Goal: Information Seeking & Learning: Find specific fact

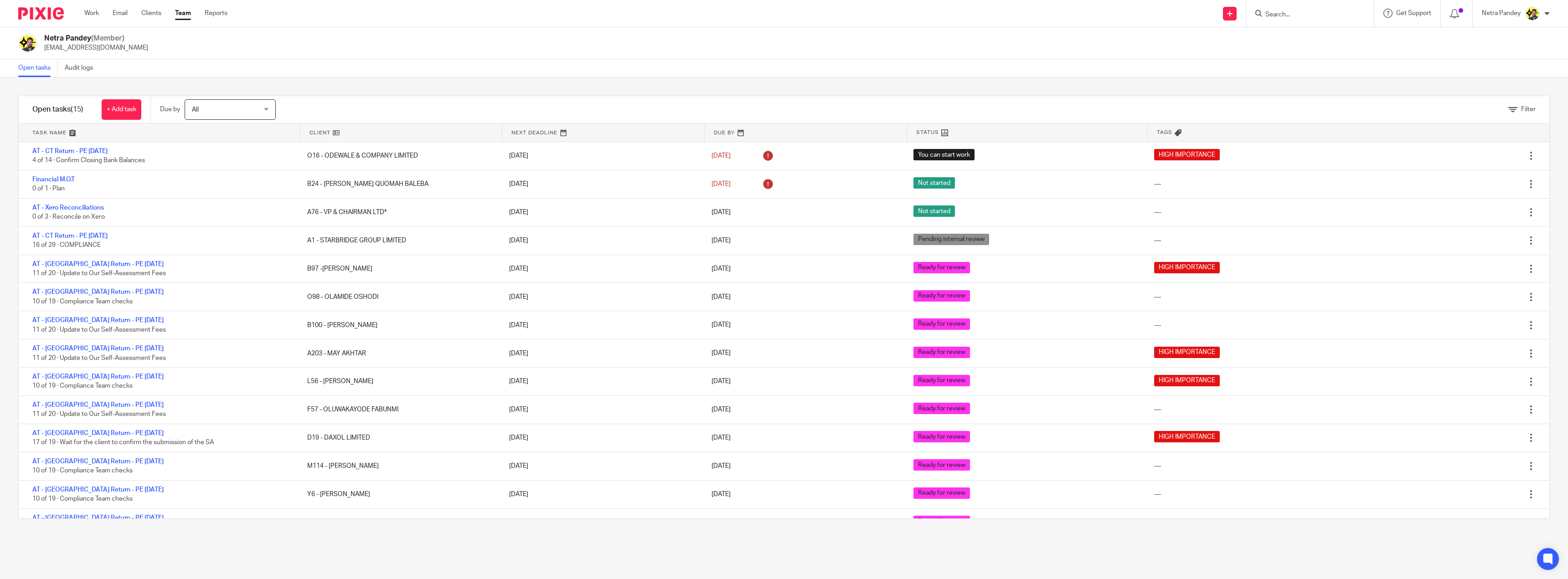
click at [1269, 14] on input "Search" at bounding box center [1305, 15] width 82 height 8
type input "a99"
click at [1307, 44] on link at bounding box center [1339, 39] width 154 height 21
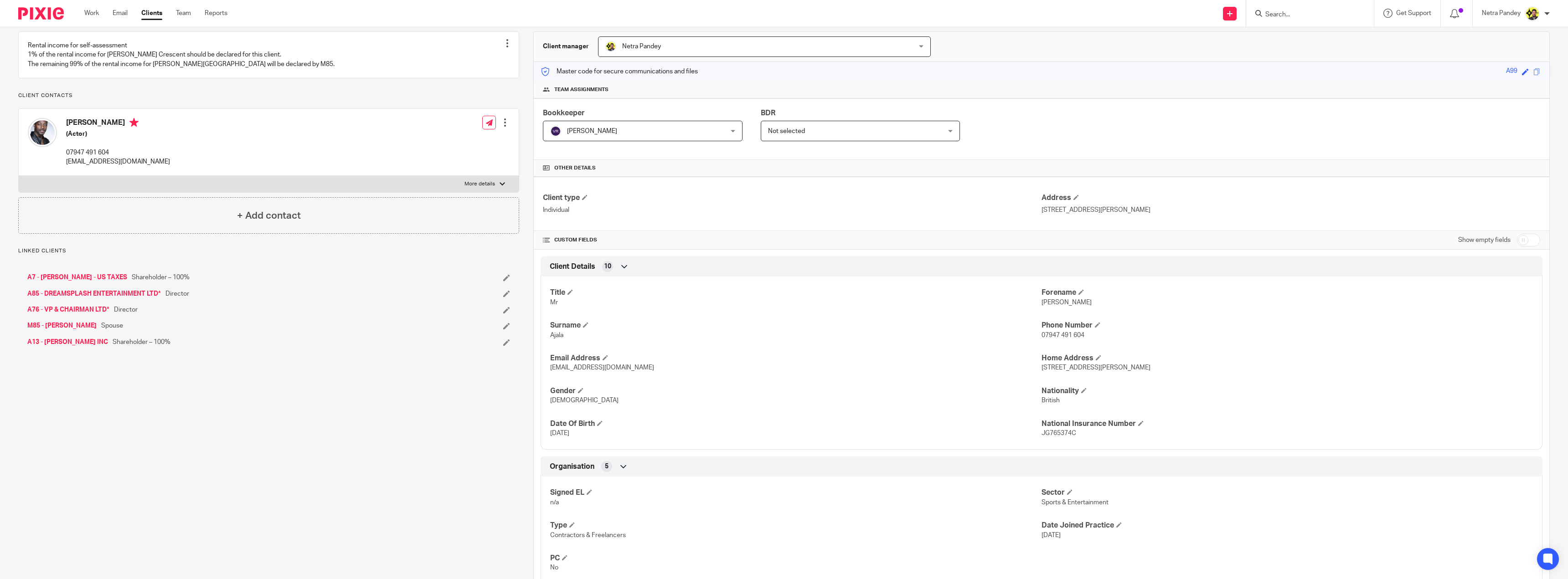
scroll to position [91, 0]
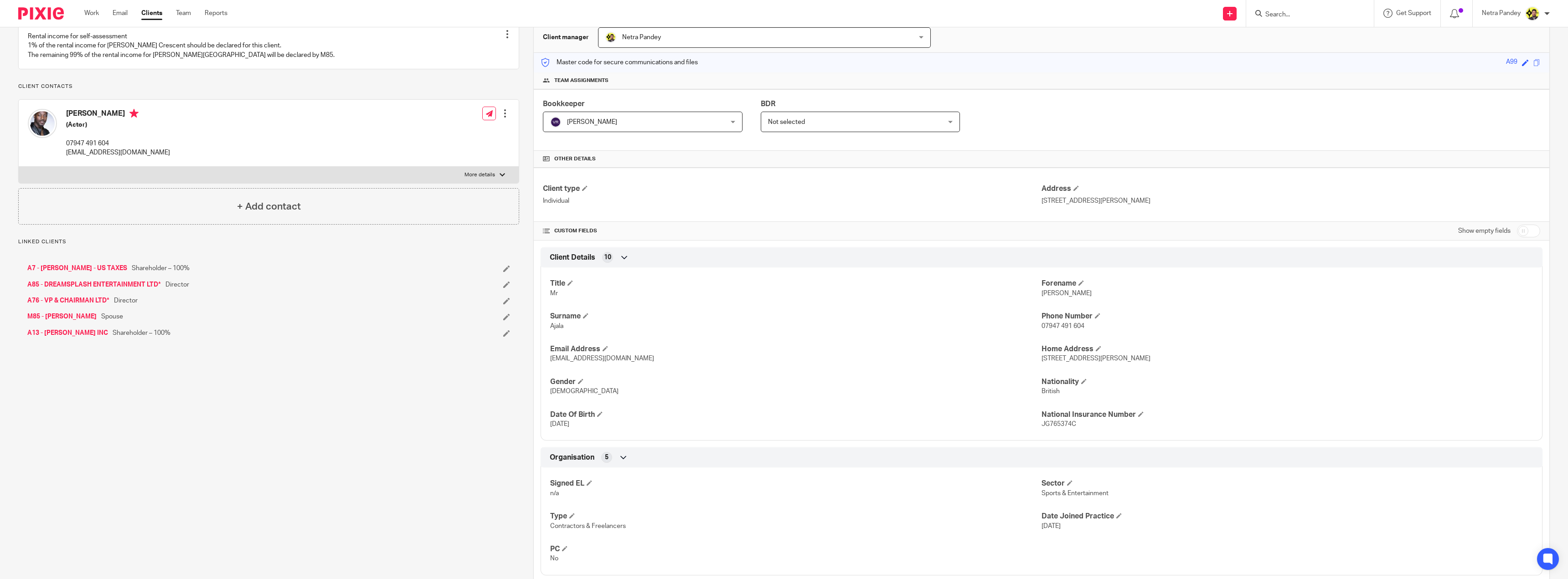
drag, startPoint x: 1141, startPoint y: 199, endPoint x: 1037, endPoint y: 206, distance: 104.2
click at [1037, 206] on div "Client type Individual Address 35B Durley Road, London, N16 5JR" at bounding box center [1041, 195] width 1015 height 54
copy p "35B Durley Road, London, N16 5JR"
drag, startPoint x: 1074, startPoint y: 425, endPoint x: 1036, endPoint y: 421, distance: 38.2
click at [1036, 421] on div "Title Mr Forename David Surname Ajala Phone Number 07947 491 604 Email Address …" at bounding box center [1041, 350] width 1002 height 180
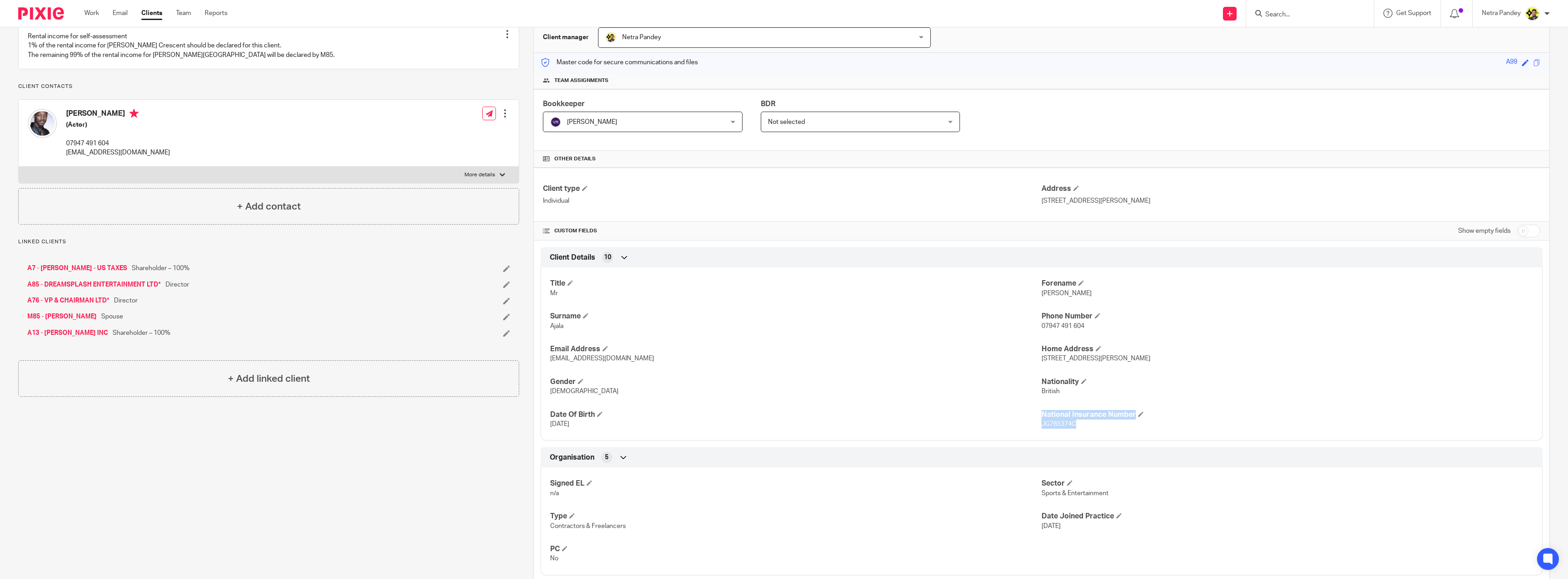
copy div "National Insurance Number JG765374C"
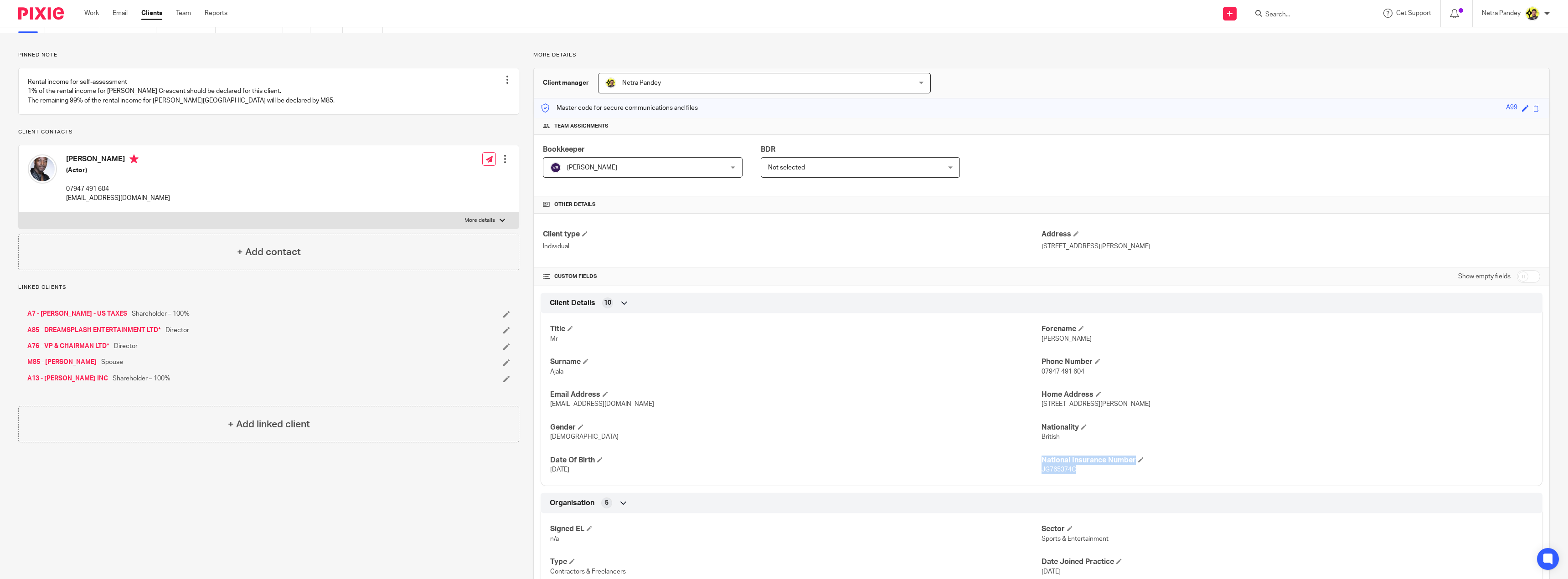
scroll to position [0, 0]
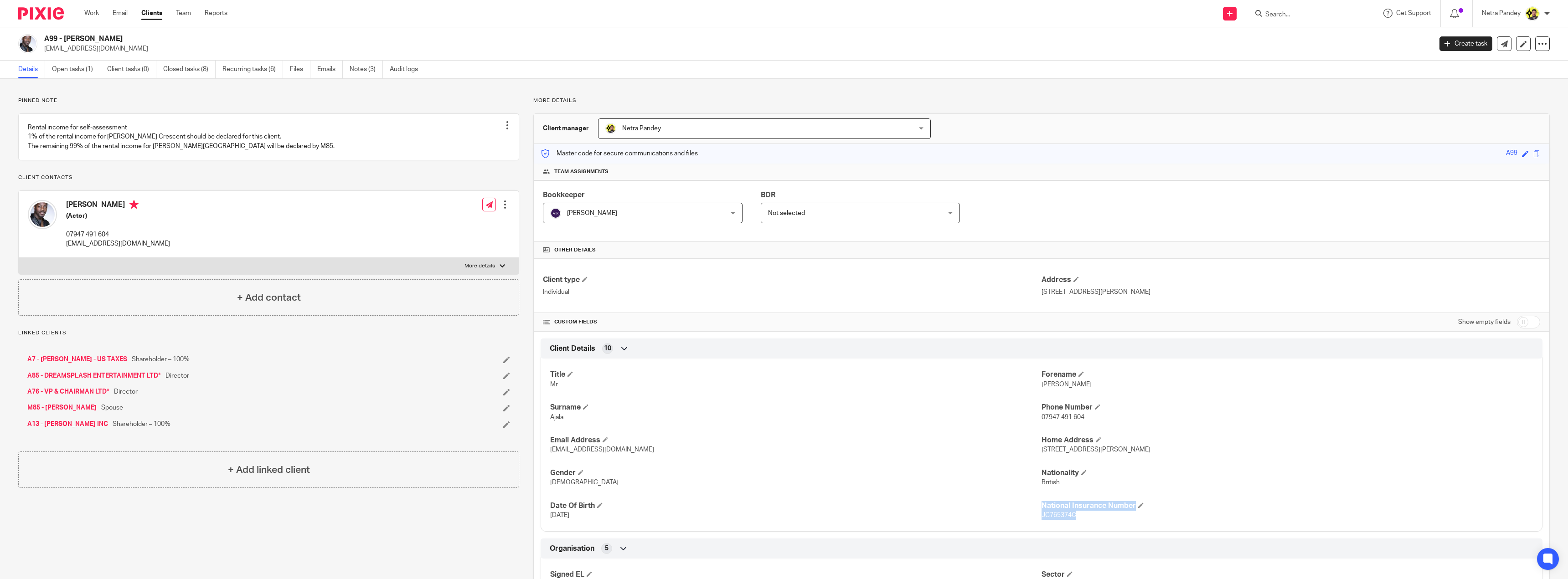
drag, startPoint x: 1144, startPoint y: 293, endPoint x: 1037, endPoint y: 295, distance: 107.0
click at [1037, 295] on div "Client type Individual Address 35B Durley Road, London, N16 5JR" at bounding box center [1041, 285] width 1015 height 54
copy div "Address 35B Durley Road, London, N16 5JR"
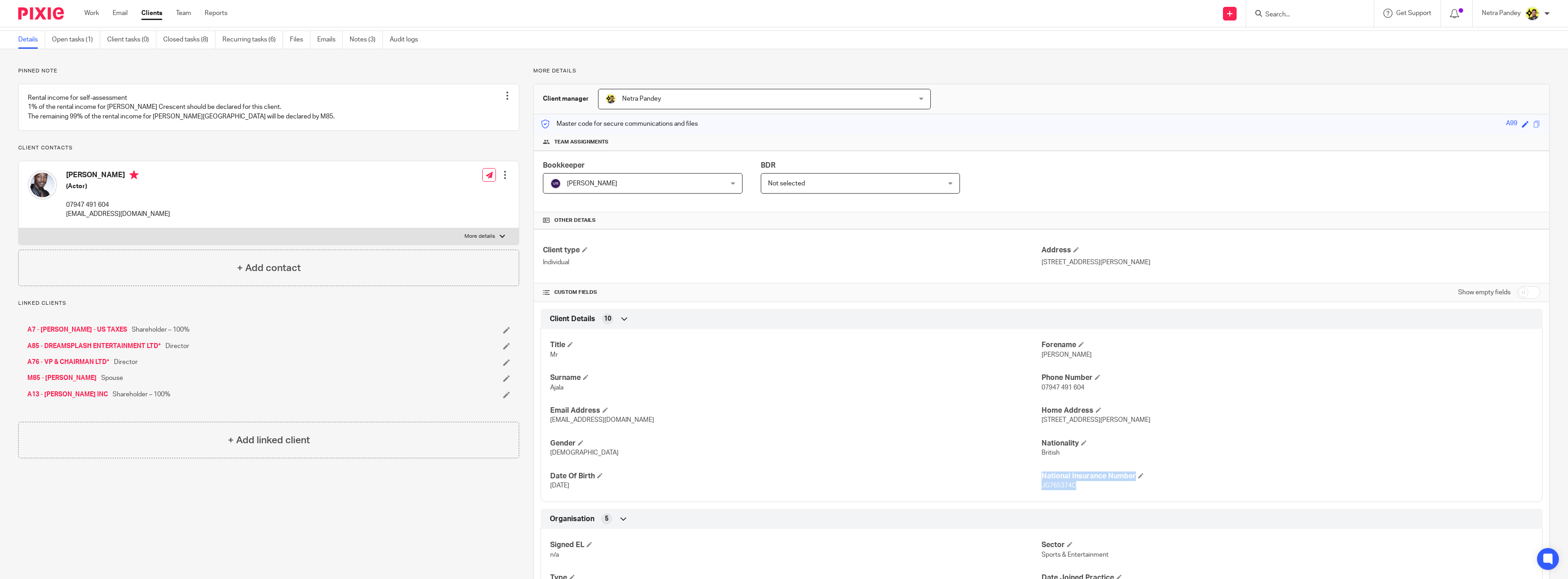
scroll to position [46, 0]
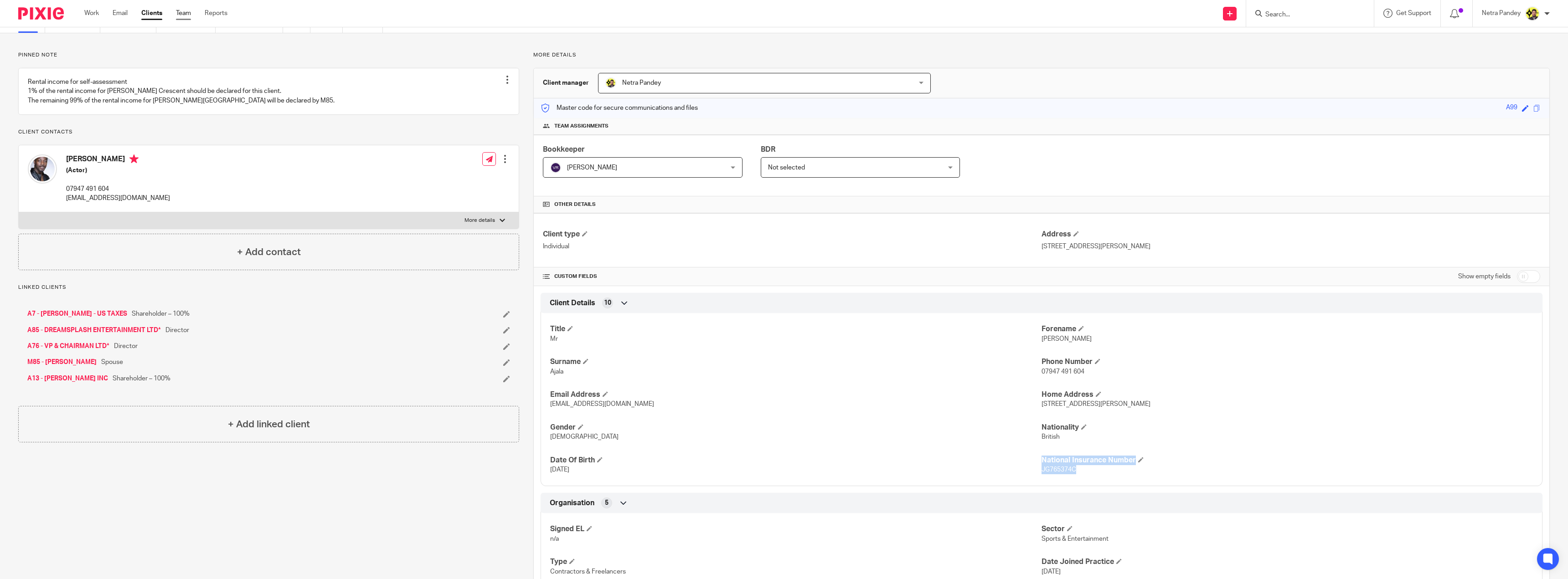
click at [188, 14] on link "Team" at bounding box center [183, 13] width 15 height 9
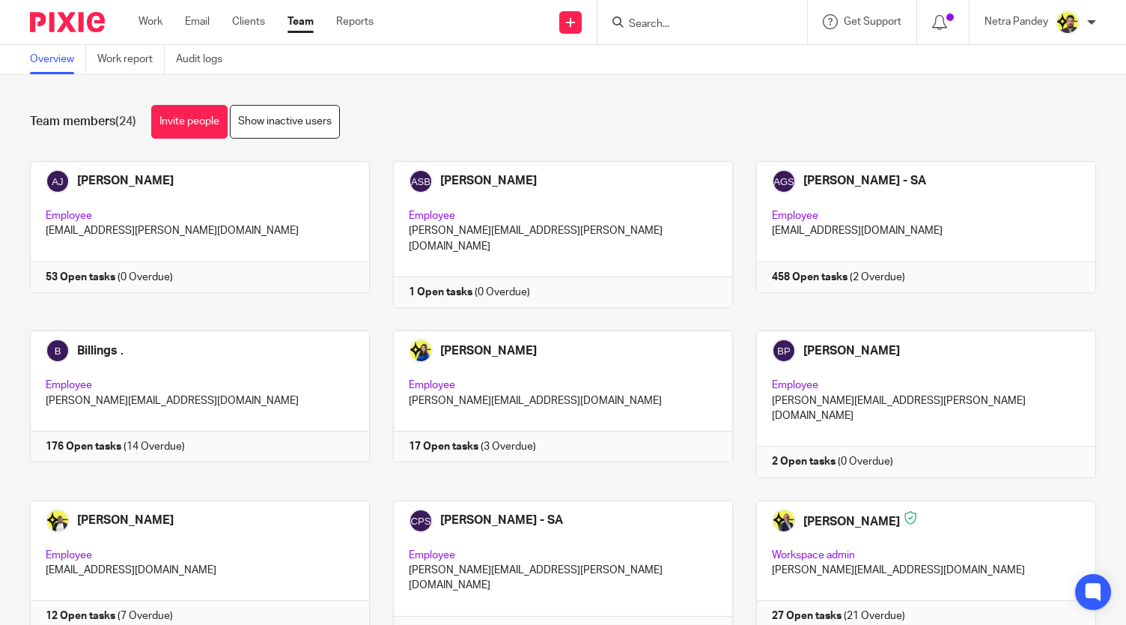
click at [717, 19] on input "Search" at bounding box center [695, 24] width 135 height 13
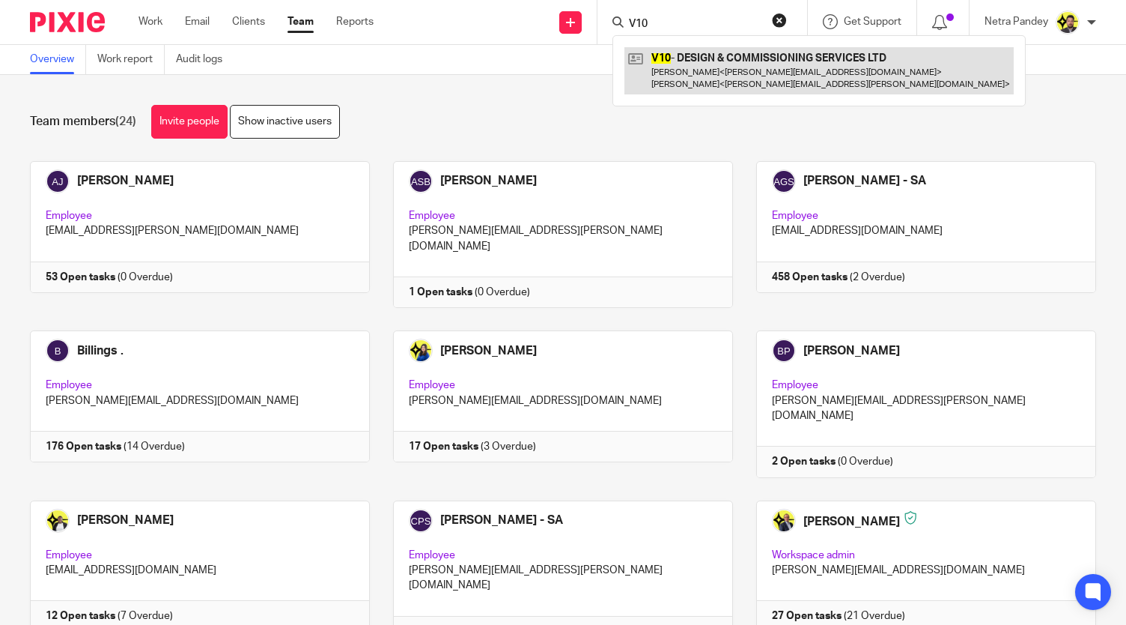
click at [712, 81] on link at bounding box center [819, 70] width 389 height 46
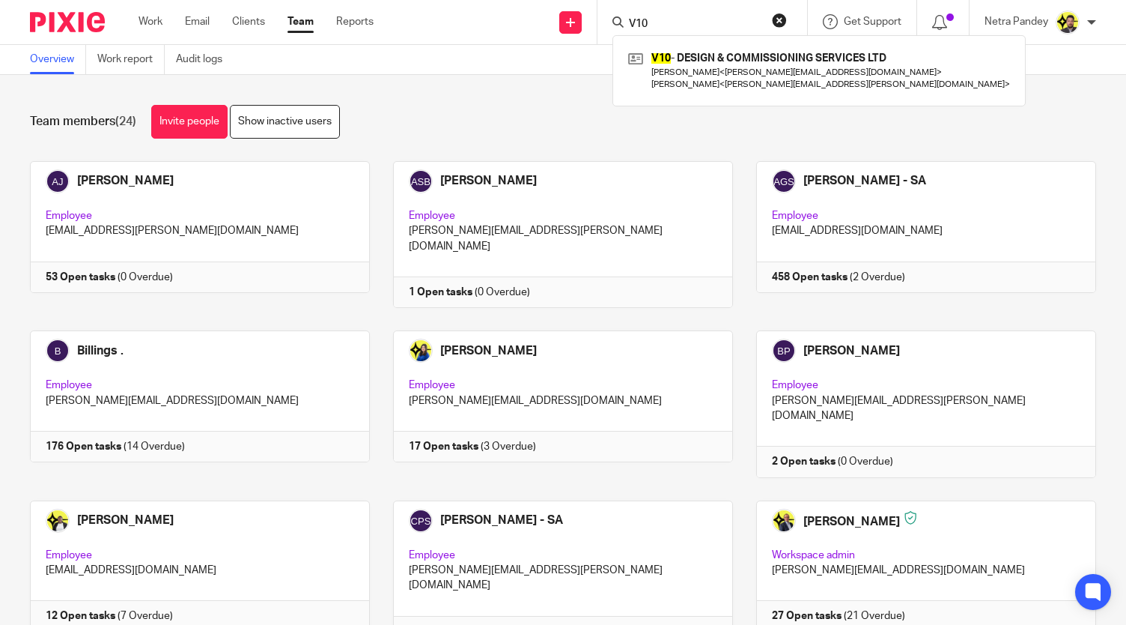
click at [654, 16] on form "V10" at bounding box center [708, 22] width 160 height 19
click at [654, 23] on input "V10" at bounding box center [695, 24] width 135 height 13
type input "V"
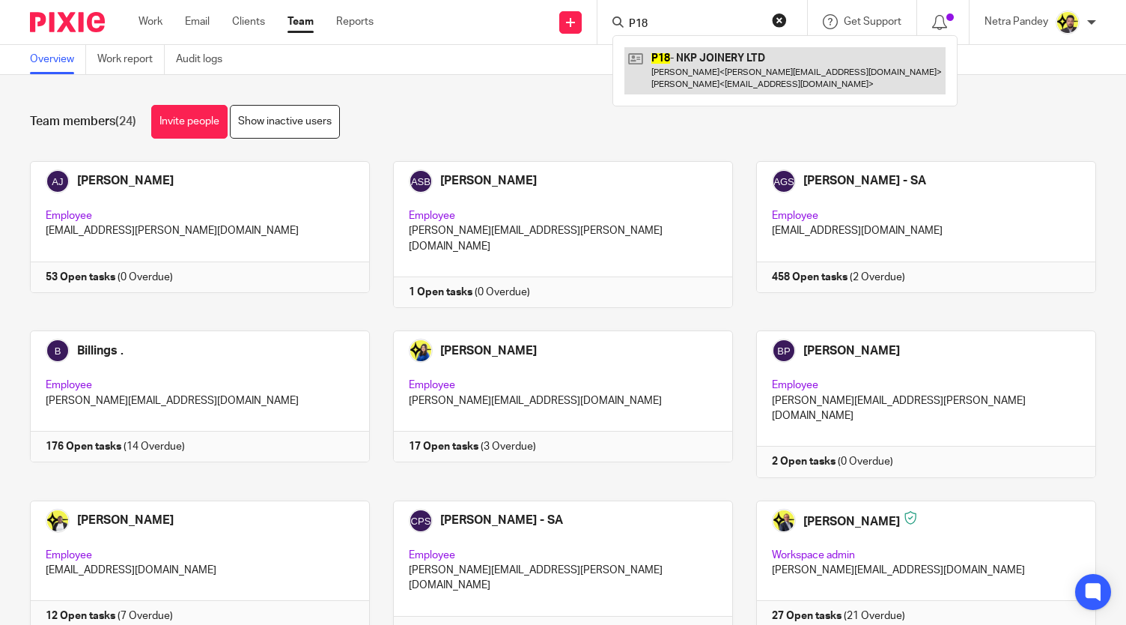
type input "P18"
click at [705, 58] on link at bounding box center [785, 70] width 321 height 46
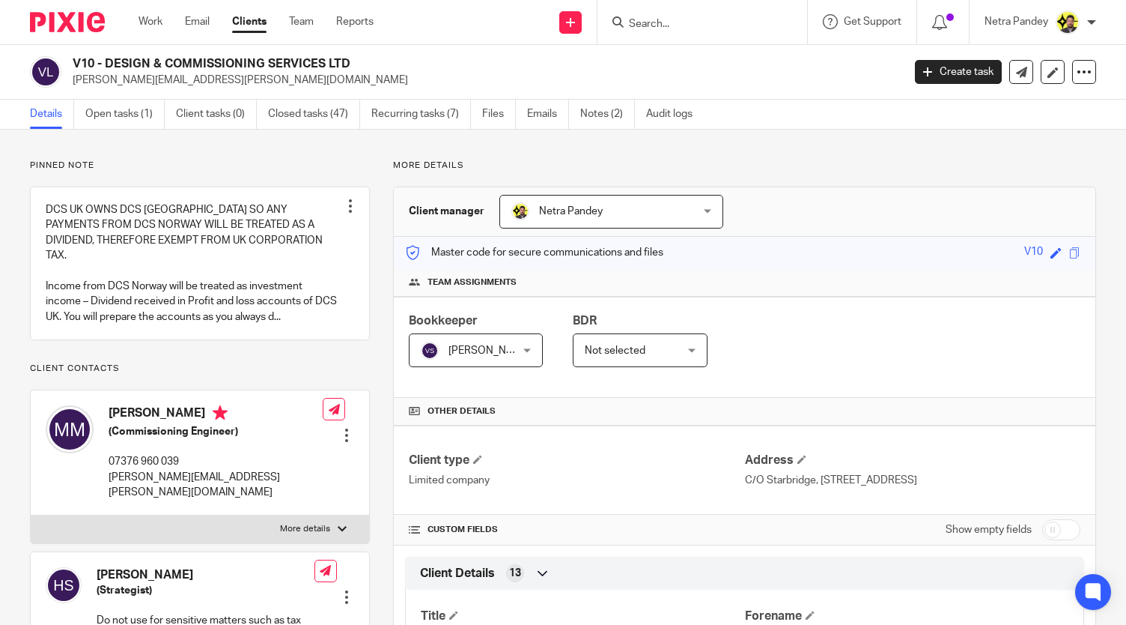
drag, startPoint x: 350, startPoint y: 64, endPoint x: 107, endPoint y: 59, distance: 242.7
click at [107, 59] on h2 "V10 - DESIGN & COMMISSIONING SERVICES LTD" at bounding box center [401, 64] width 656 height 16
copy h2 "DESIGN & COMMISSIONING SERVICES LTD"
click at [646, 19] on input "Search" at bounding box center [695, 24] width 135 height 13
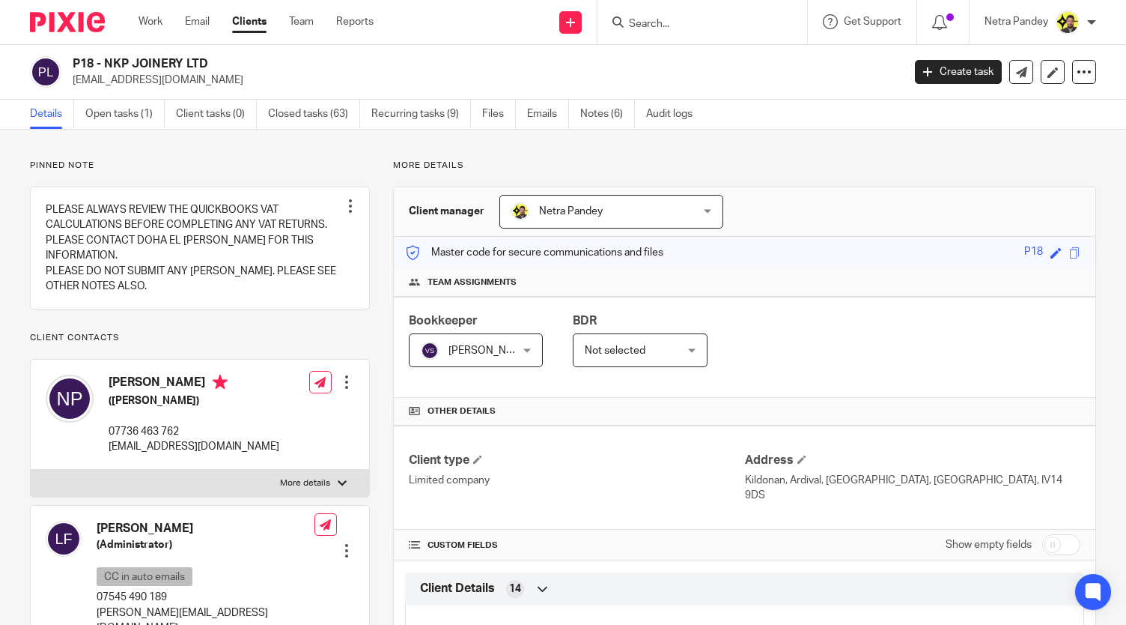
click at [150, 79] on p "[EMAIL_ADDRESS][DOMAIN_NAME]" at bounding box center [483, 80] width 820 height 15
drag, startPoint x: 105, startPoint y: 62, endPoint x: 219, endPoint y: 65, distance: 113.9
click at [219, 65] on h2 "P18 - NKP JOINERY LTD" at bounding box center [401, 64] width 656 height 16
copy h2 "NKP JOINERY LTD"
click at [647, 20] on input "Search" at bounding box center [695, 24] width 135 height 13
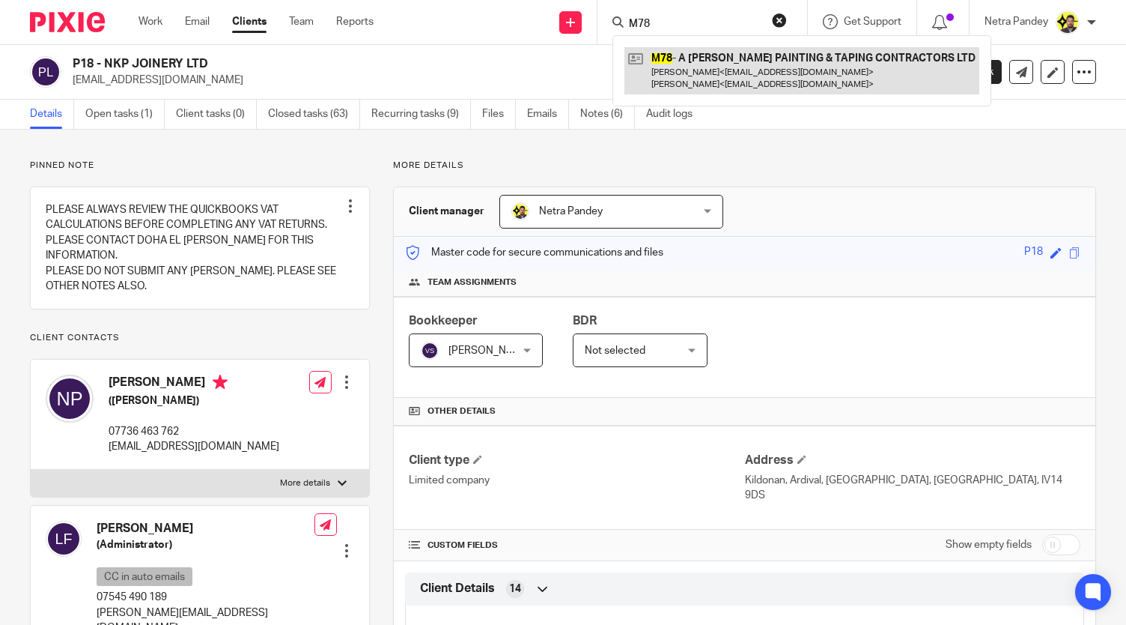
type input "M78"
click at [681, 75] on link at bounding box center [802, 70] width 355 height 46
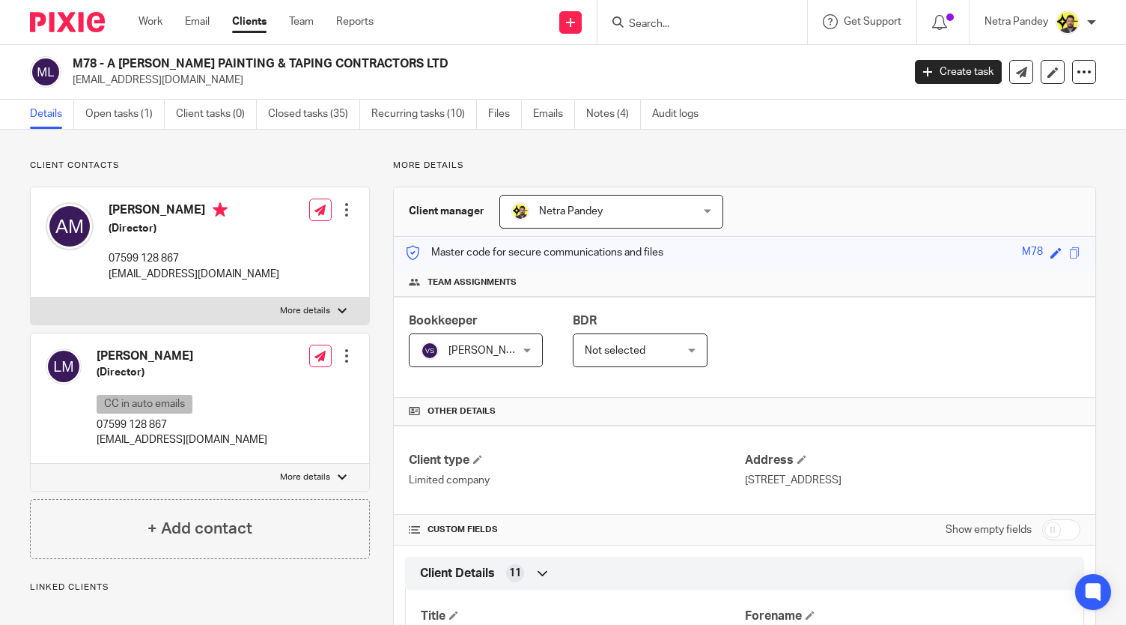
drag, startPoint x: 108, startPoint y: 65, endPoint x: 425, endPoint y: 58, distance: 317.6
click at [425, 58] on h2 "M78 - A MACNEIL PAINTING & TAPING CONTRACTORS LTD" at bounding box center [401, 64] width 656 height 16
copy h2 "A MACNEIL PAINTING & TAPING CONTRACTORS LTD"
click at [678, 22] on input "Search" at bounding box center [695, 24] width 135 height 13
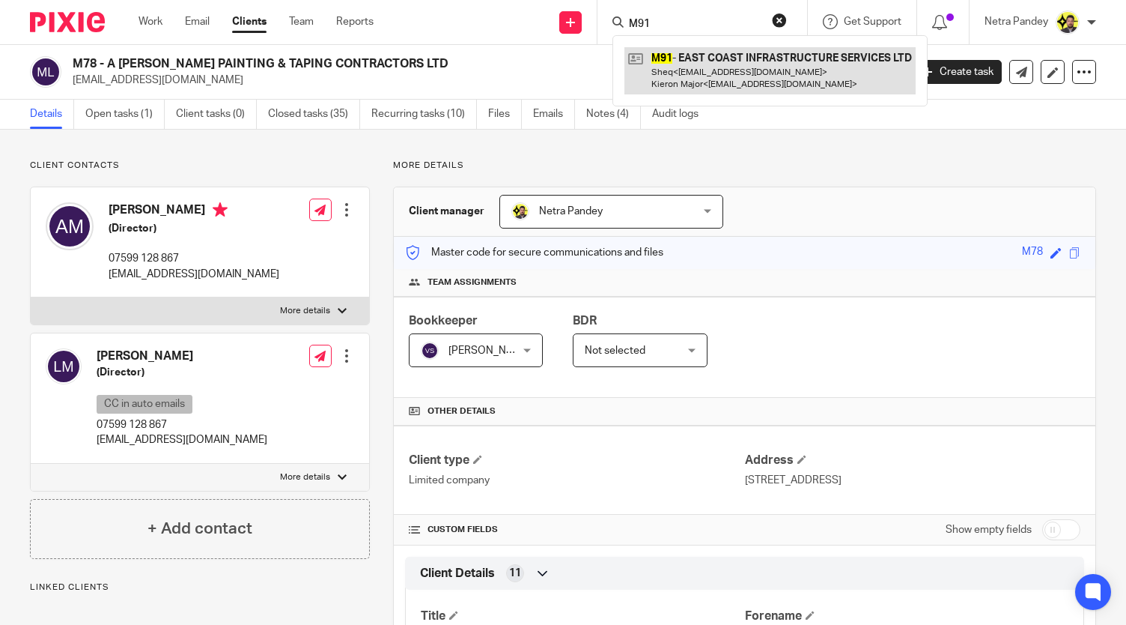
type input "M91"
click at [702, 65] on link at bounding box center [770, 70] width 291 height 46
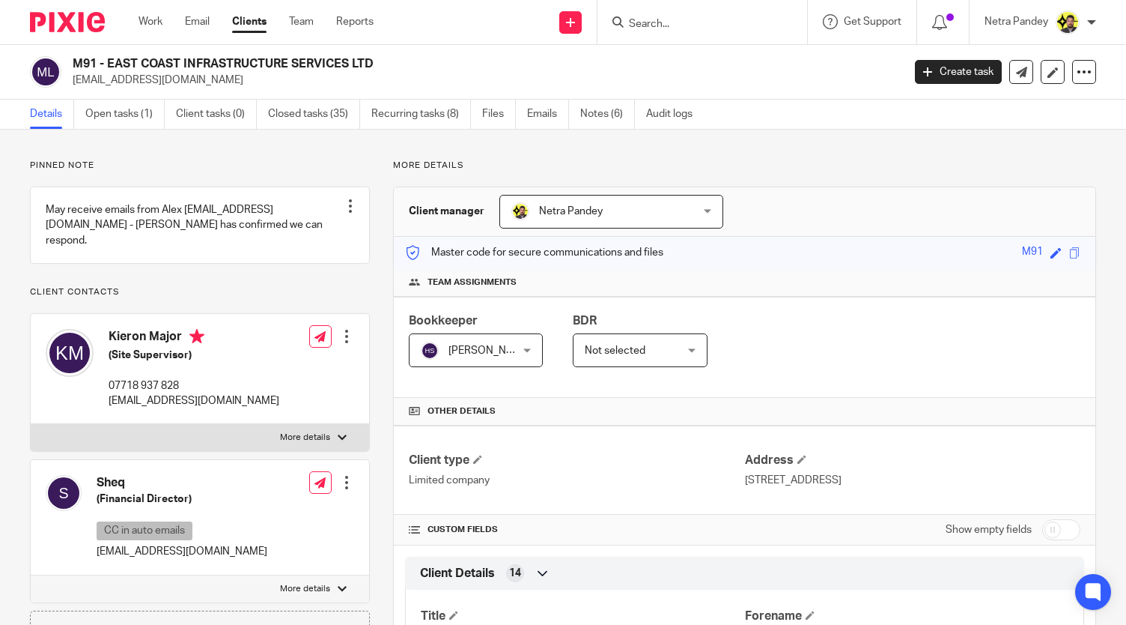
drag, startPoint x: 109, startPoint y: 61, endPoint x: 379, endPoint y: 62, distance: 269.6
click at [379, 62] on h2 "M91 - EAST COAST INFRASTRUCTURE SERVICES LTD" at bounding box center [401, 64] width 656 height 16
copy h2 "EAST COAST INFRASTRUCTURE SERVICES LTD"
click at [654, 19] on input "Search" at bounding box center [695, 24] width 135 height 13
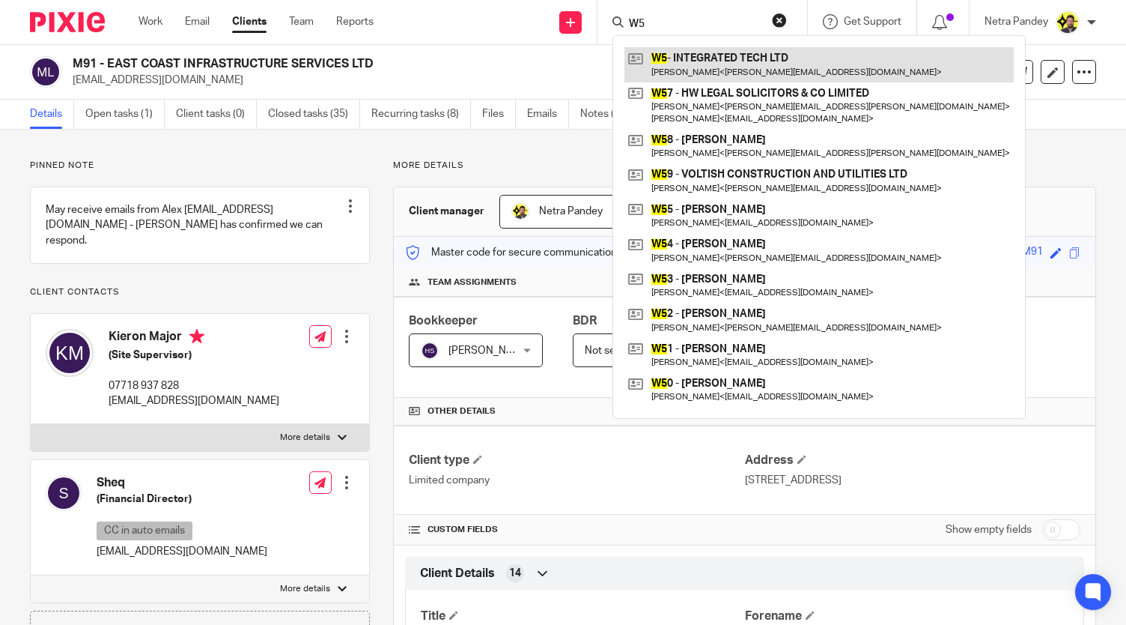
type input "W5"
click at [695, 64] on link at bounding box center [819, 64] width 389 height 34
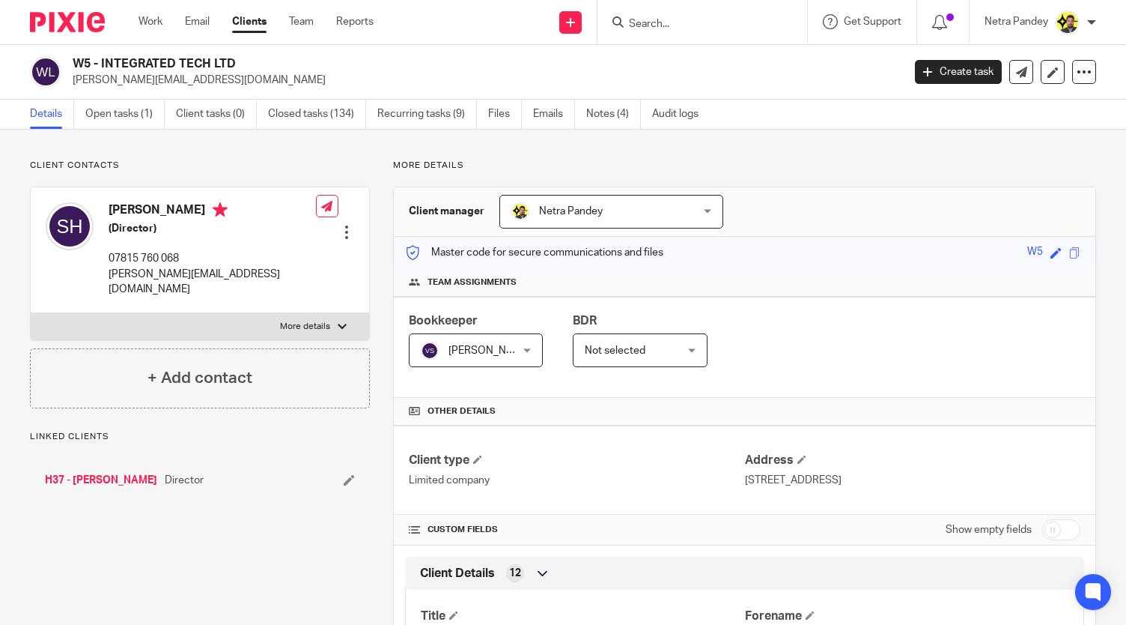
drag, startPoint x: 101, startPoint y: 62, endPoint x: 236, endPoint y: 69, distance: 135.0
click at [236, 69] on h2 "W5 - INTEGRATED TECH LTD" at bounding box center [401, 64] width 656 height 16
copy h2 "INTEGRATED TECH LTD"
click at [663, 21] on input "Search" at bounding box center [695, 24] width 135 height 13
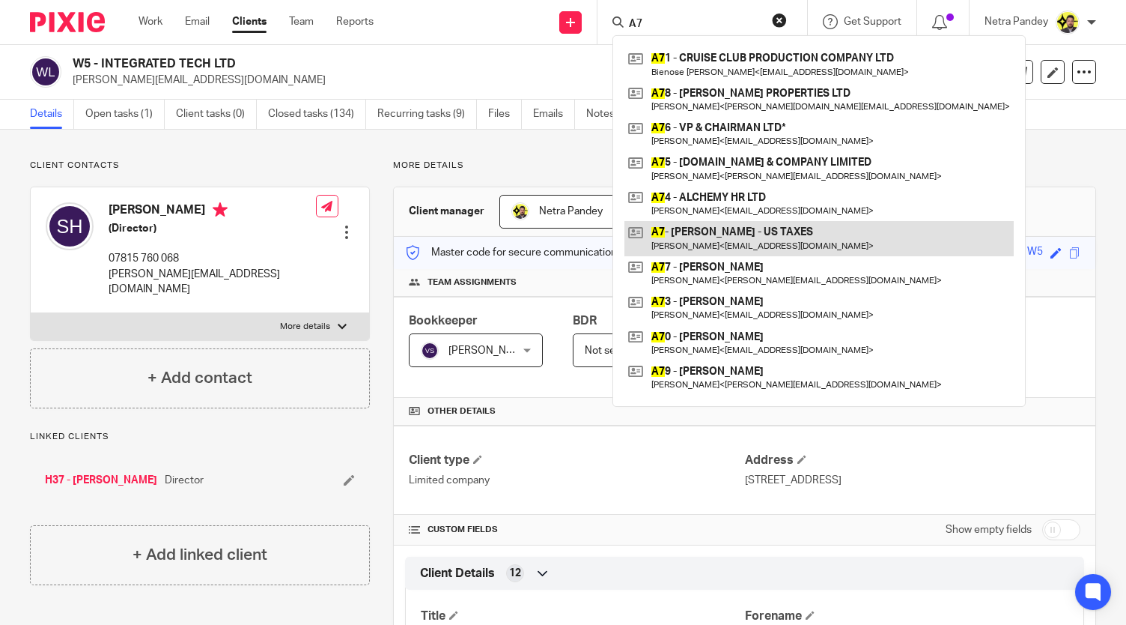
type input "A7"
click at [727, 237] on link at bounding box center [819, 238] width 389 height 34
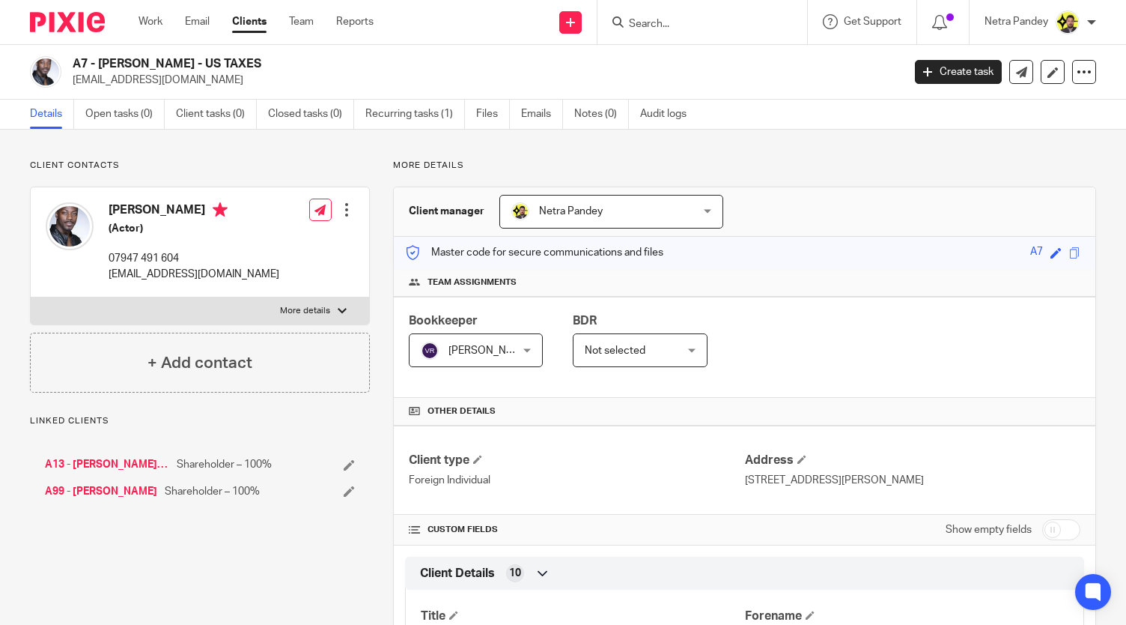
drag, startPoint x: 100, startPoint y: 64, endPoint x: 245, endPoint y: 66, distance: 144.5
click at [245, 66] on h2 "A7 - DAVID AJALA - US TAXES" at bounding box center [401, 64] width 656 height 16
copy h2 "DAVID AJALA - US TAXES"
click at [666, 25] on input "Search" at bounding box center [695, 24] width 135 height 13
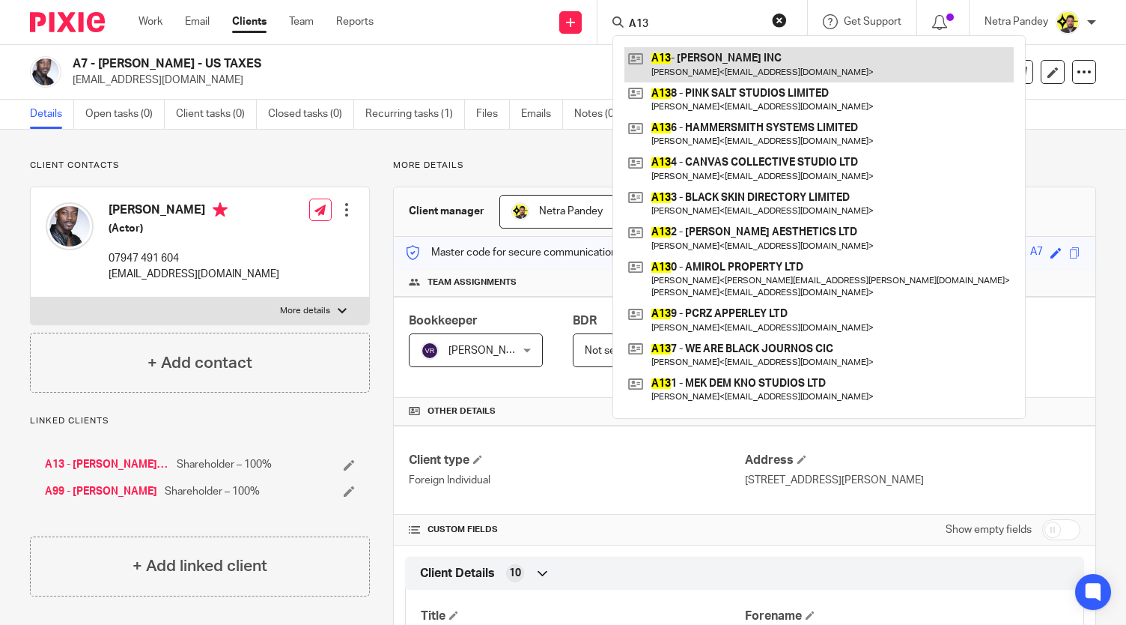
type input "A13"
click at [724, 68] on link at bounding box center [819, 64] width 389 height 34
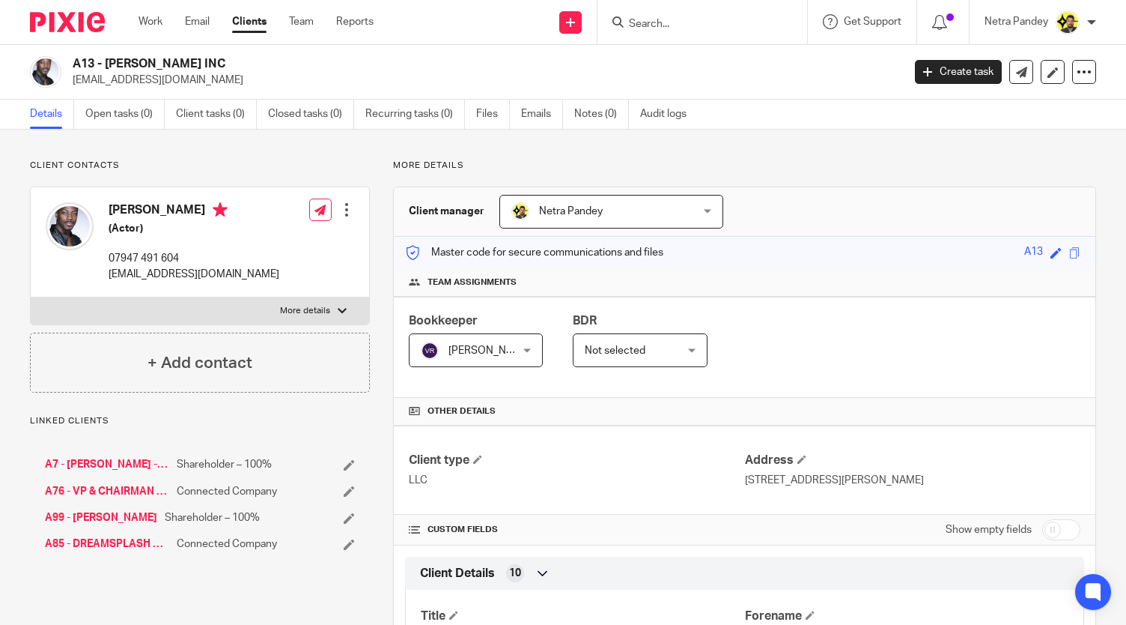
drag, startPoint x: 105, startPoint y: 64, endPoint x: 222, endPoint y: 60, distance: 116.9
click at [222, 60] on h2 "A13 - [PERSON_NAME] INC" at bounding box center [401, 64] width 656 height 16
copy h2 "ELIJAH-DAVID INC"
click at [668, 28] on input "Search" at bounding box center [695, 24] width 135 height 13
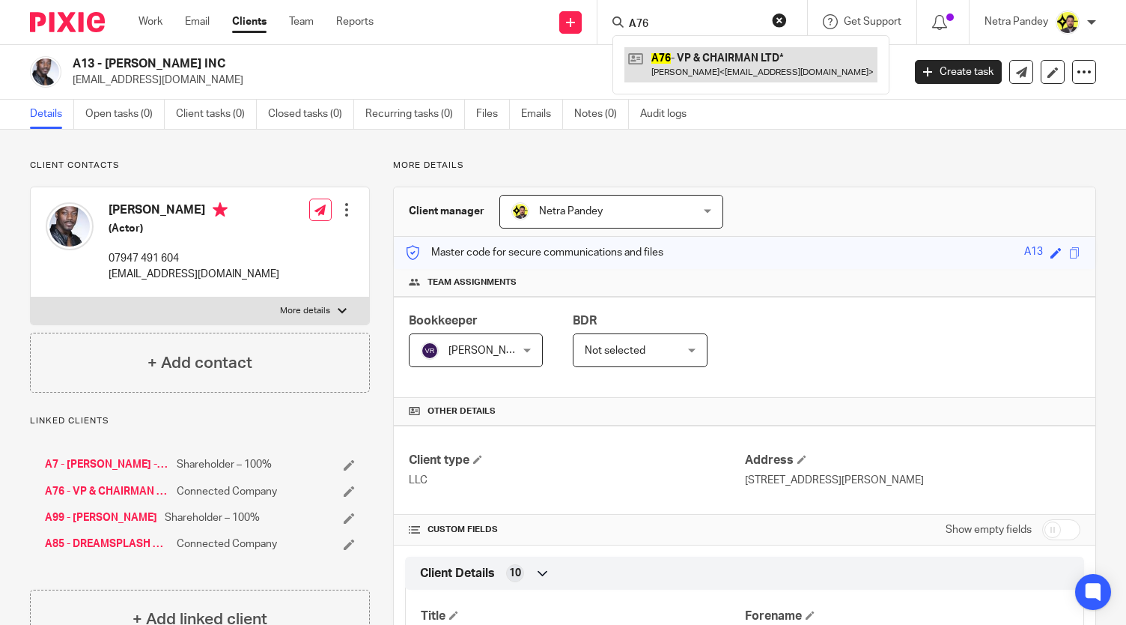
type input "A76"
click at [692, 58] on link at bounding box center [751, 64] width 253 height 34
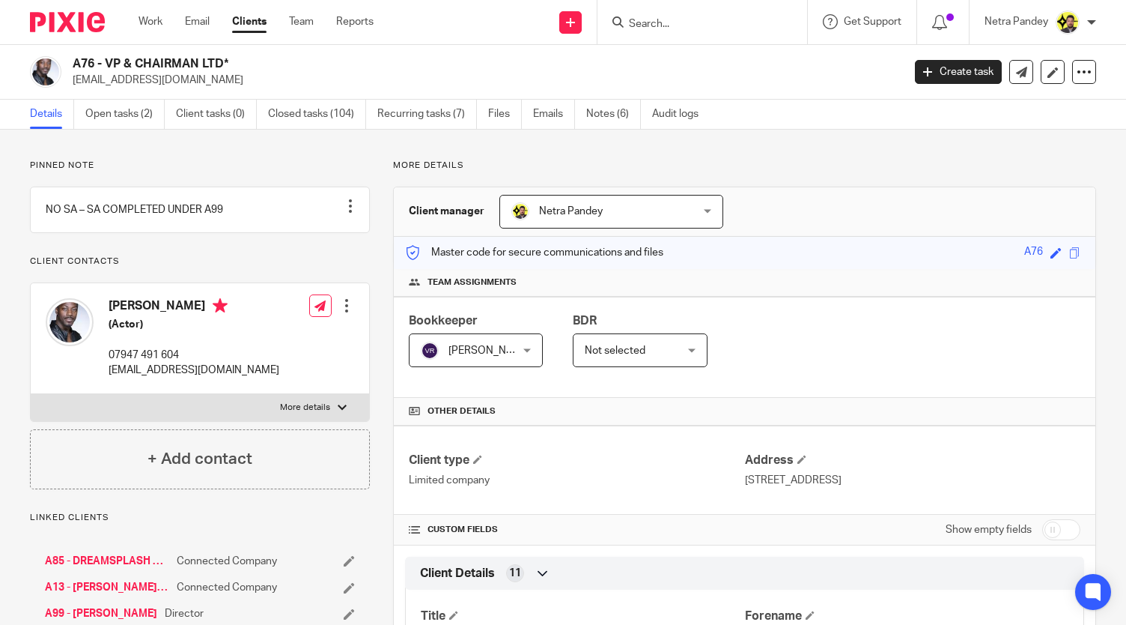
drag, startPoint x: 106, startPoint y: 61, endPoint x: 255, endPoint y: 67, distance: 149.1
click at [255, 67] on h2 "A76 - VP & CHAIRMAN LTD*" at bounding box center [401, 64] width 656 height 16
copy h2 "VP & CHAIRMAN LTD*"
click at [742, 28] on input "Search" at bounding box center [695, 24] width 135 height 13
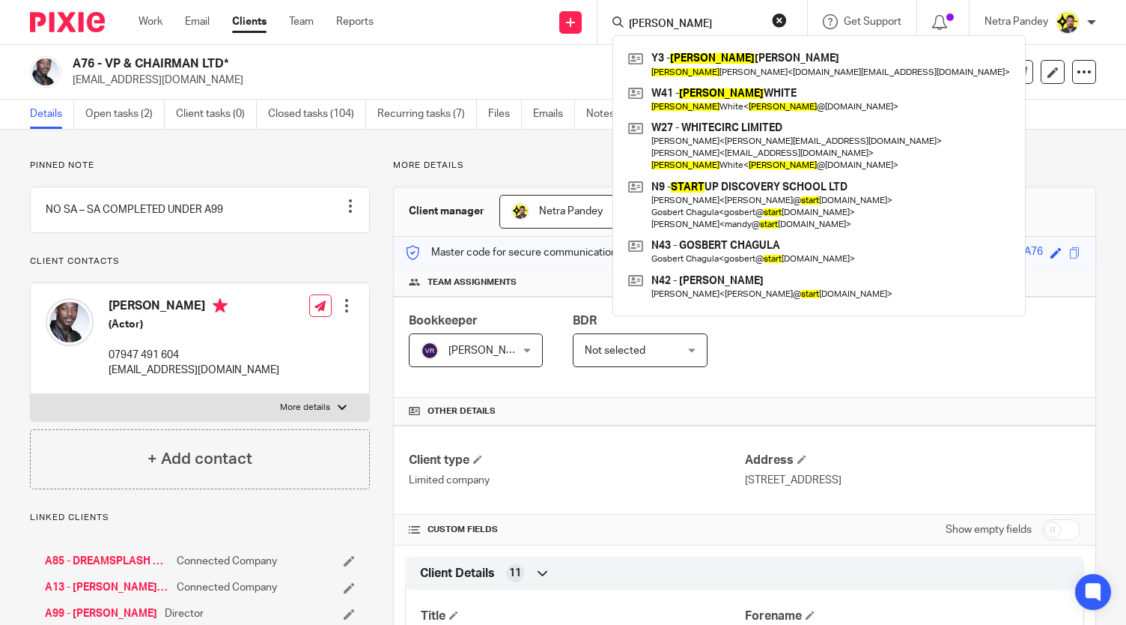
type input "[PERSON_NAME]"
click at [779, 15] on button "reset" at bounding box center [779, 20] width 15 height 15
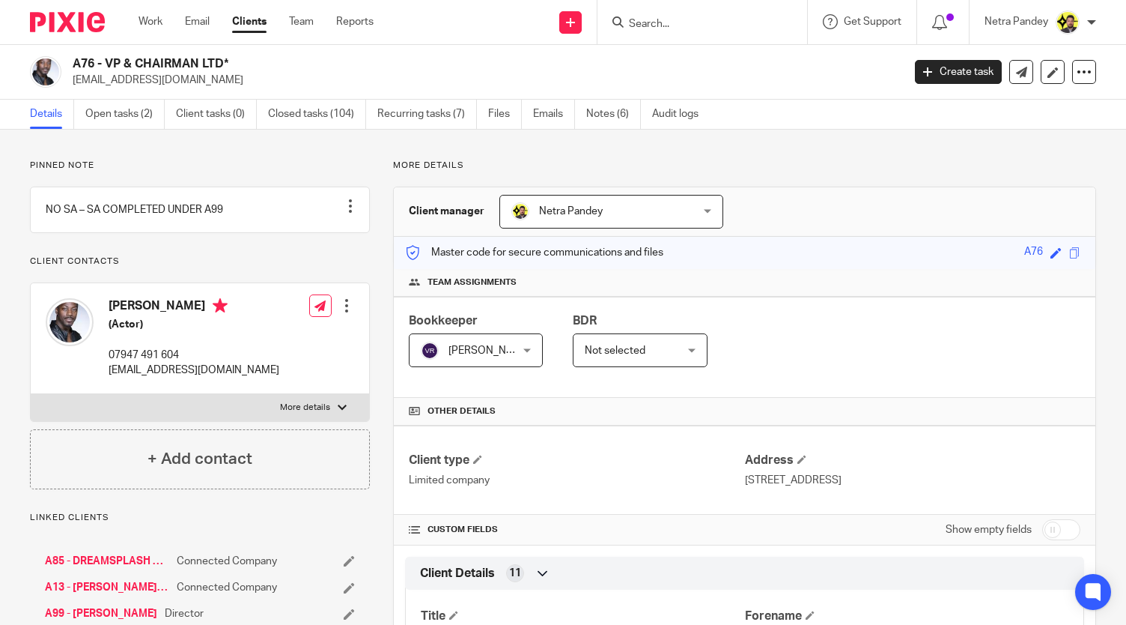
click at [755, 16] on form at bounding box center [708, 22] width 160 height 19
click at [738, 22] on input "Search" at bounding box center [695, 24] width 135 height 13
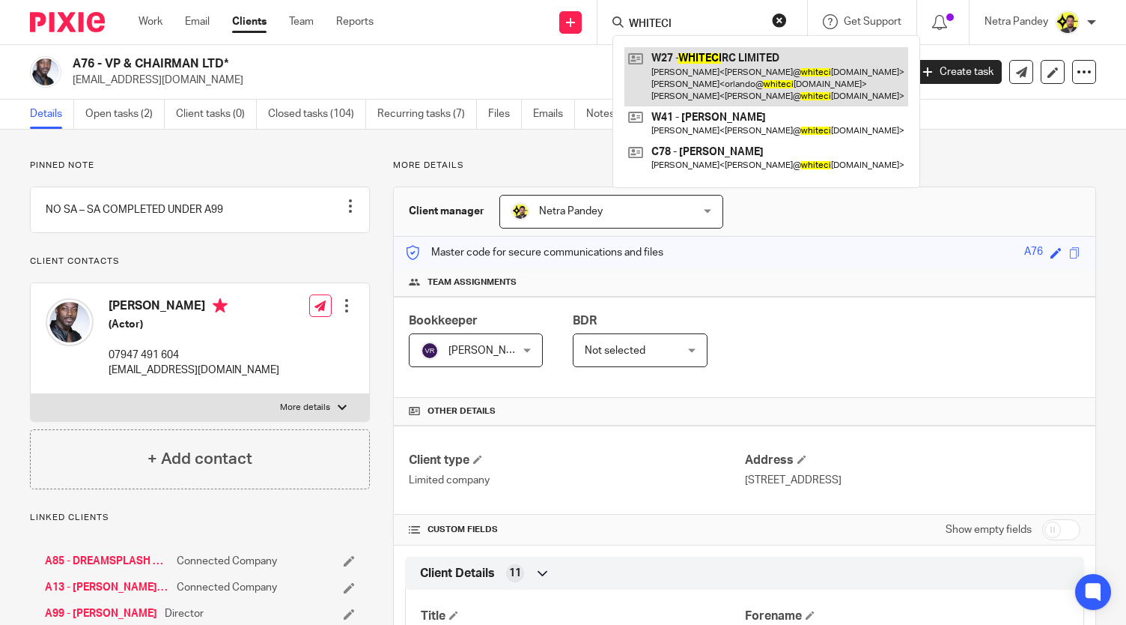
type input "WHITECI"
click at [744, 74] on link at bounding box center [767, 76] width 284 height 59
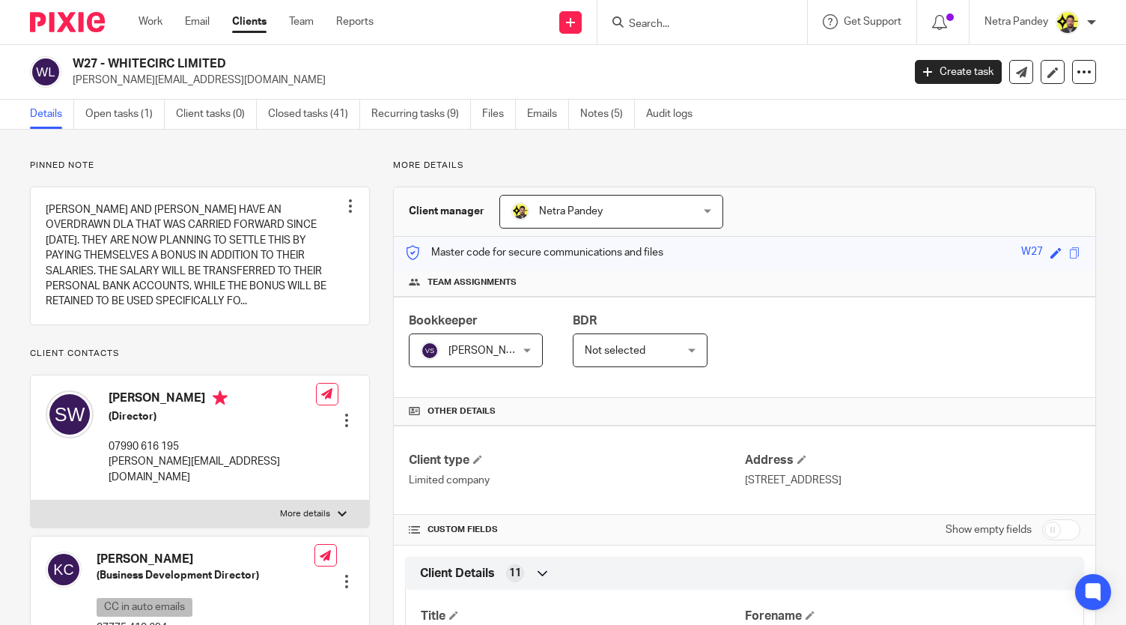
drag, startPoint x: 109, startPoint y: 60, endPoint x: 247, endPoint y: 67, distance: 138.0
click at [247, 67] on h2 "W27 - WHITECIRC LIMITED" at bounding box center [401, 64] width 656 height 16
copy h2 "WHITECIRC LIMITED"
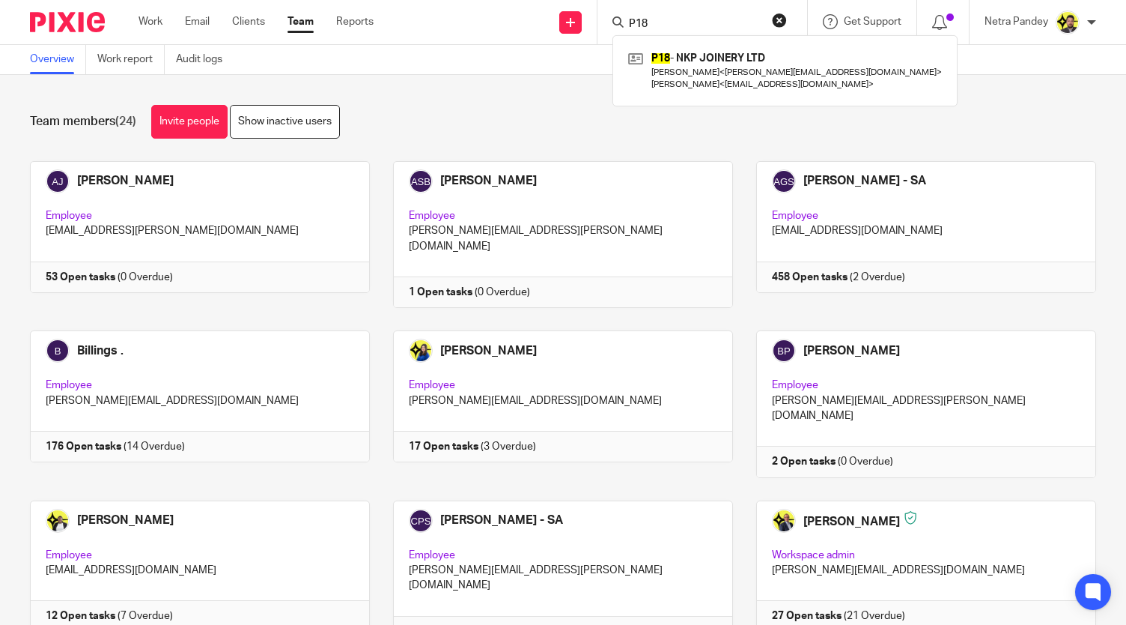
click at [293, 22] on link "Team" at bounding box center [301, 21] width 26 height 15
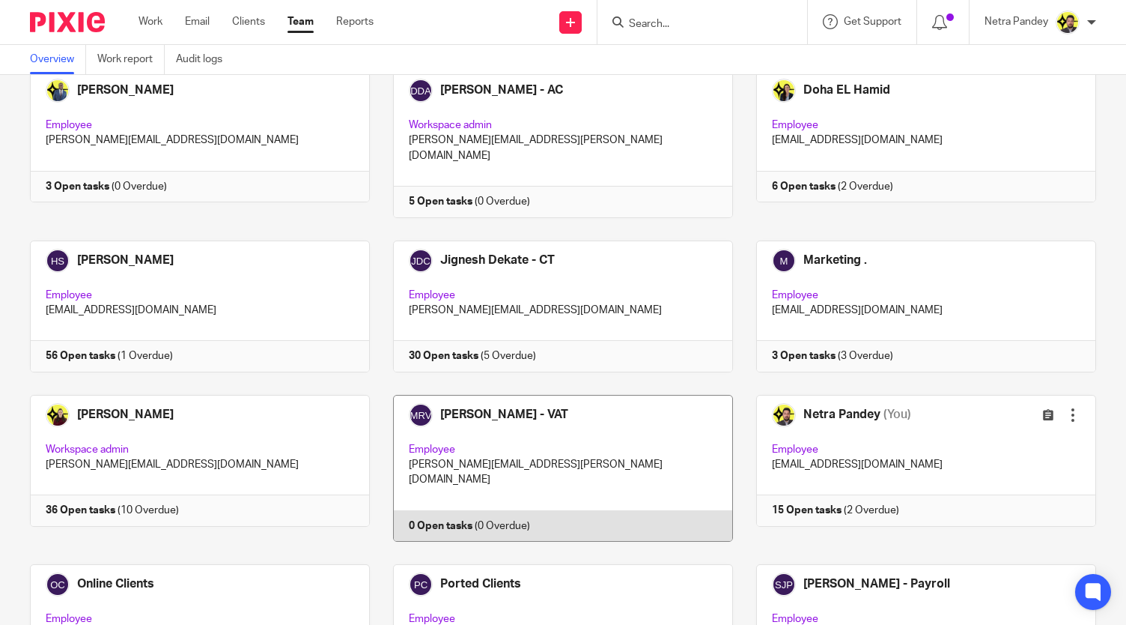
scroll to position [749, 0]
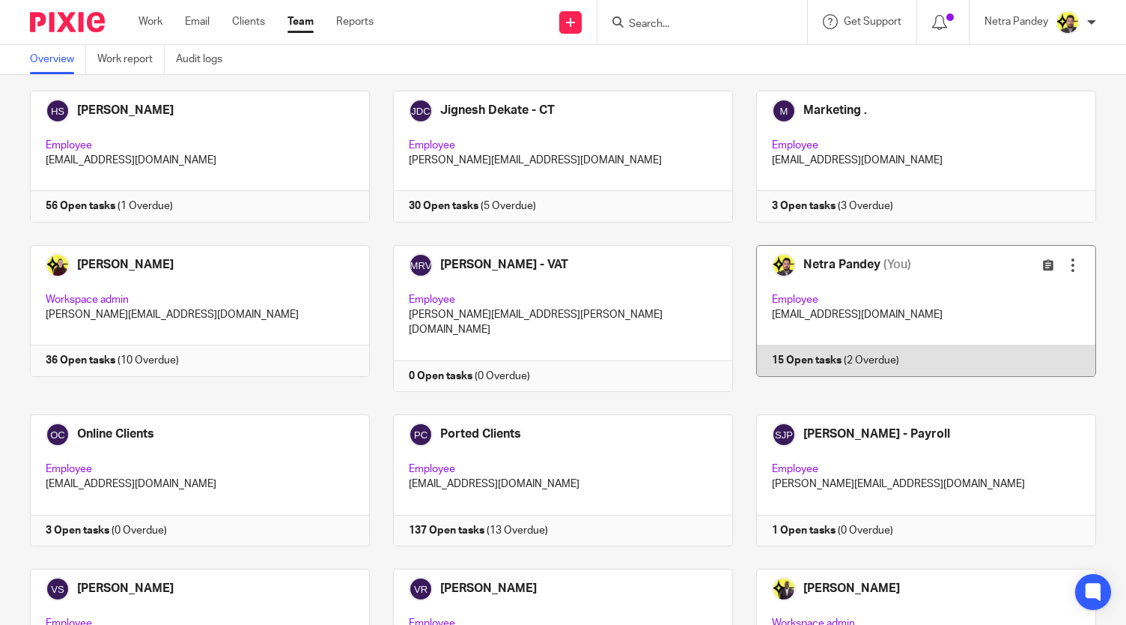
click at [899, 246] on link at bounding box center [914, 318] width 363 height 147
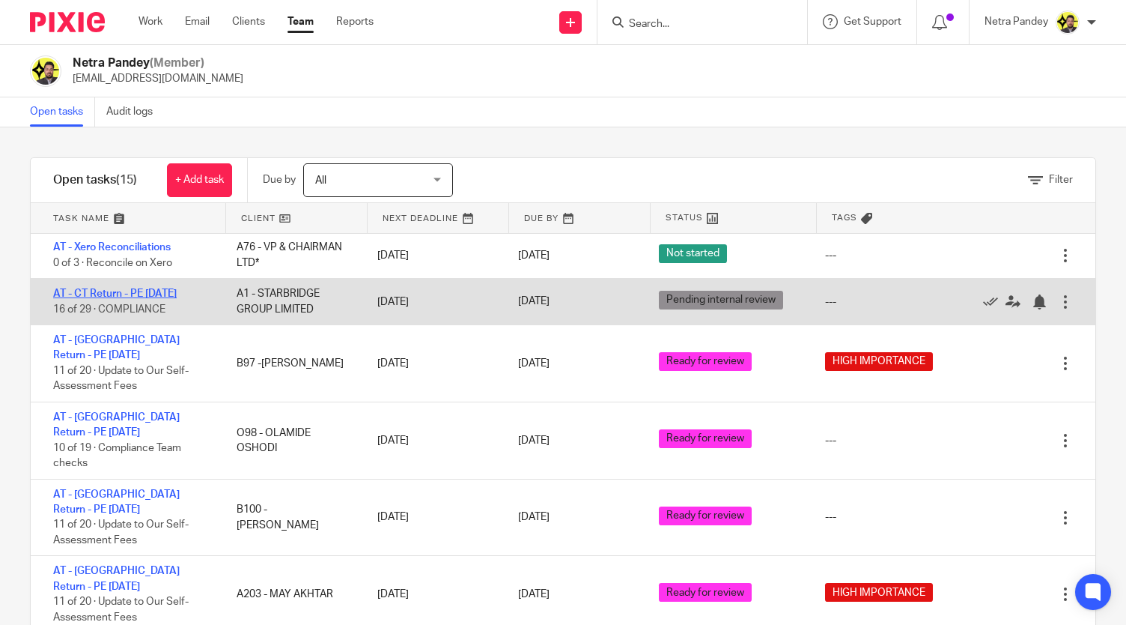
scroll to position [150, 0]
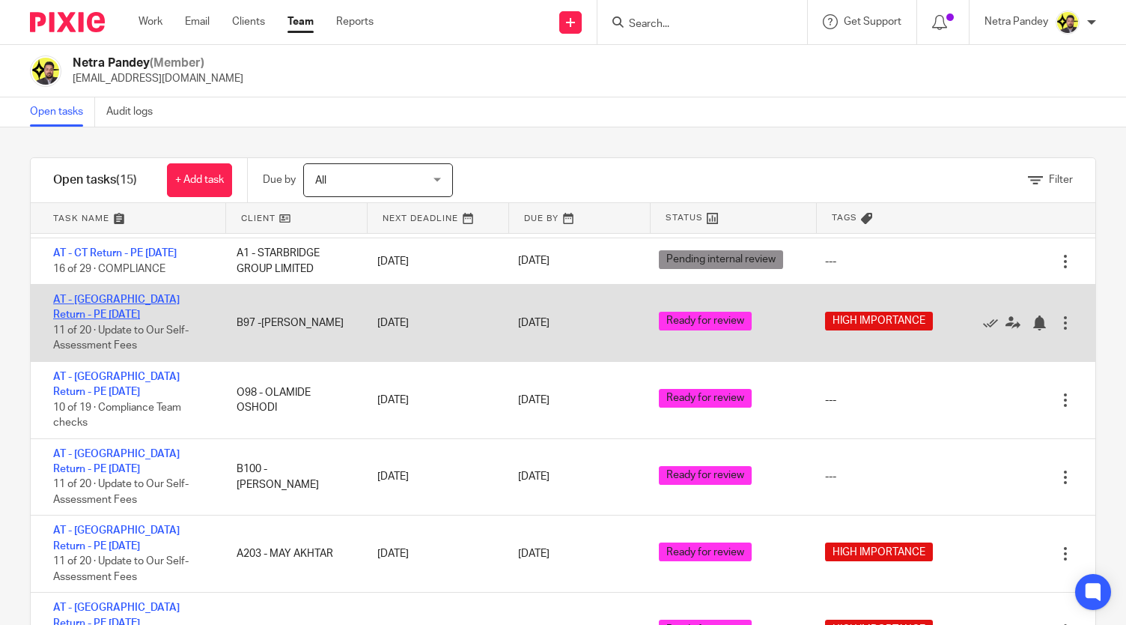
click at [134, 299] on link "AT - [GEOGRAPHIC_DATA] Return - PE [DATE]" at bounding box center [116, 306] width 127 height 25
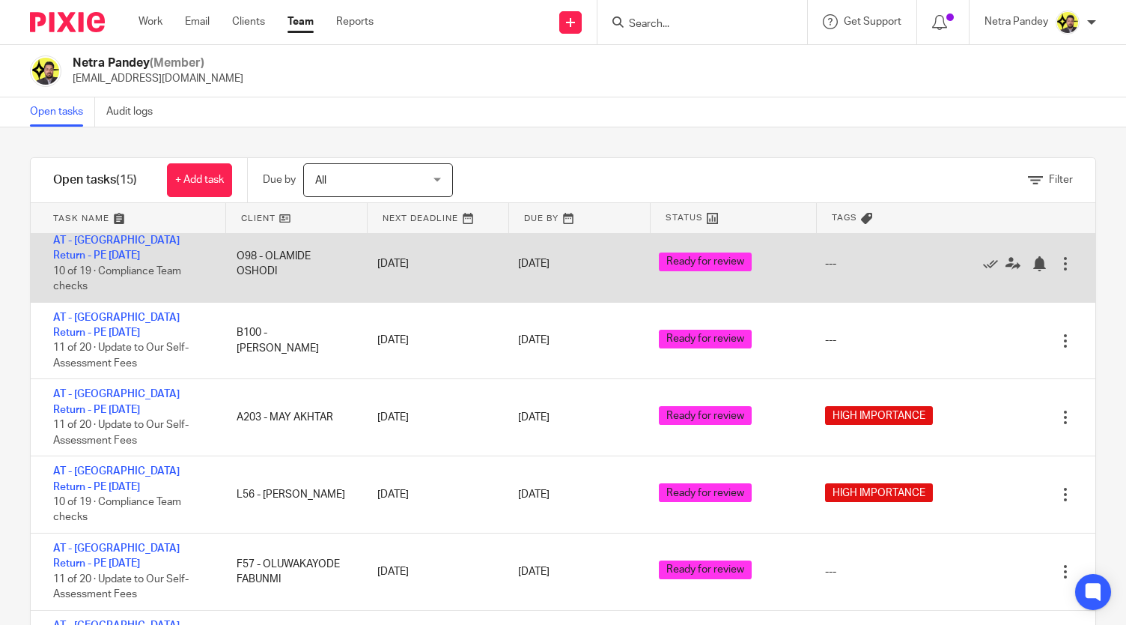
scroll to position [300, 0]
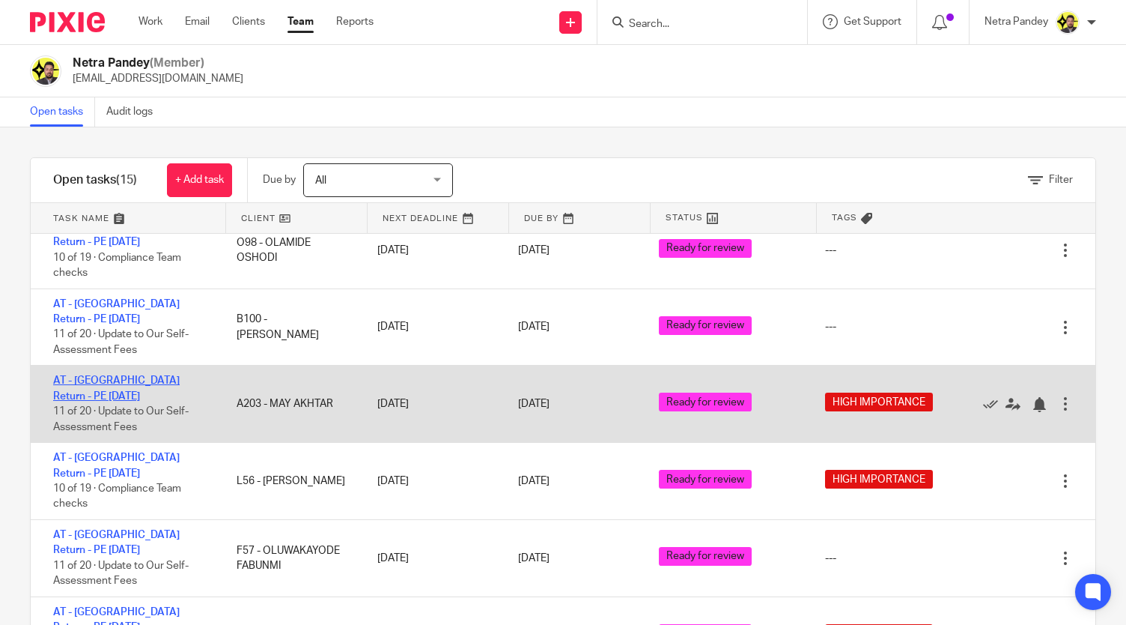
click at [132, 375] on link "AT - [GEOGRAPHIC_DATA] Return - PE [DATE]" at bounding box center [116, 387] width 127 height 25
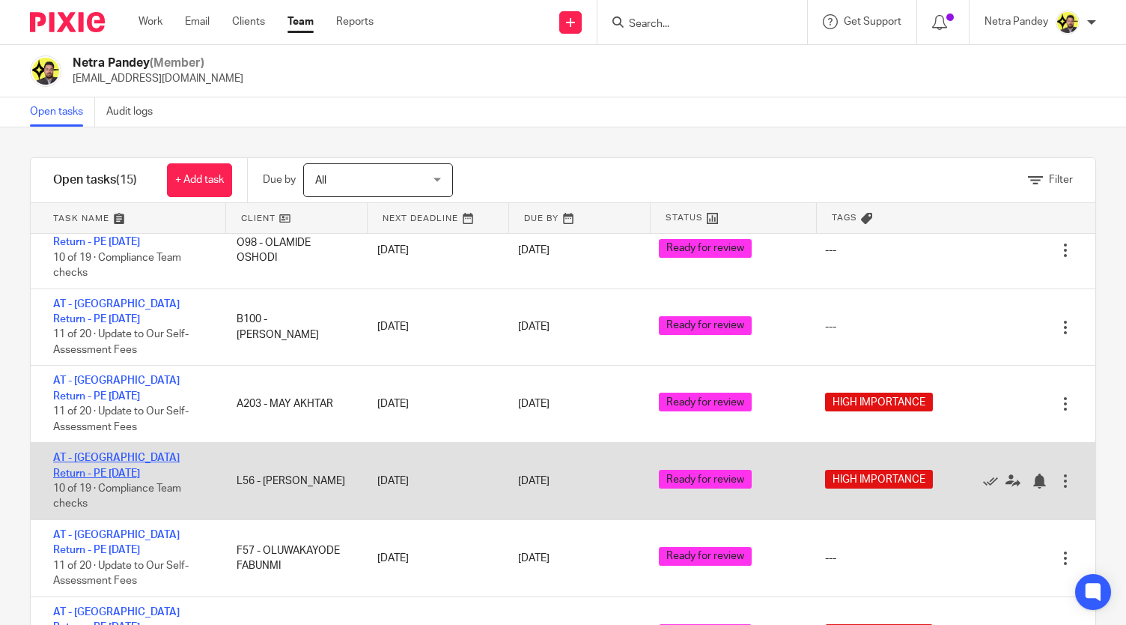
click at [148, 452] on link "AT - [GEOGRAPHIC_DATA] Return - PE [DATE]" at bounding box center [116, 464] width 127 height 25
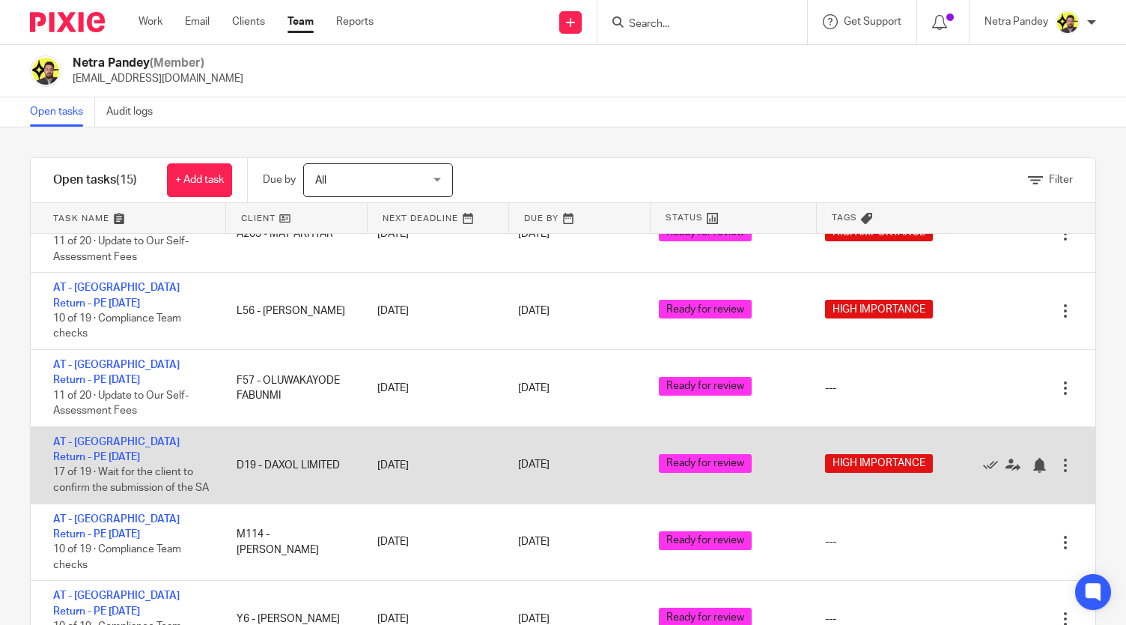
scroll to position [485, 0]
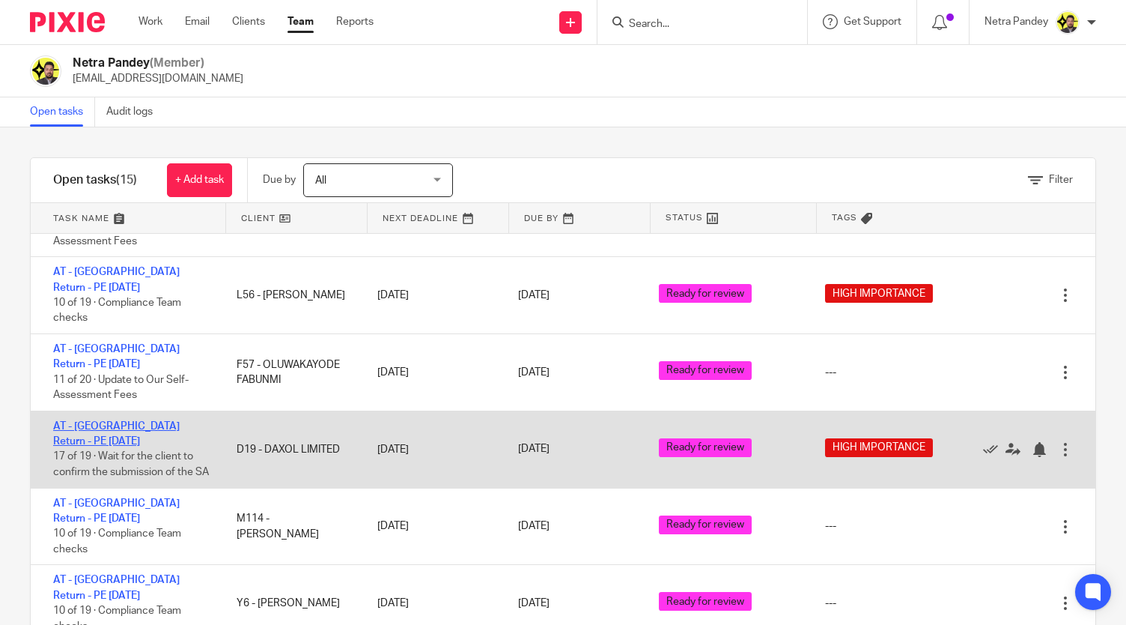
click at [132, 421] on link "AT - [GEOGRAPHIC_DATA] Return - PE [DATE]" at bounding box center [116, 433] width 127 height 25
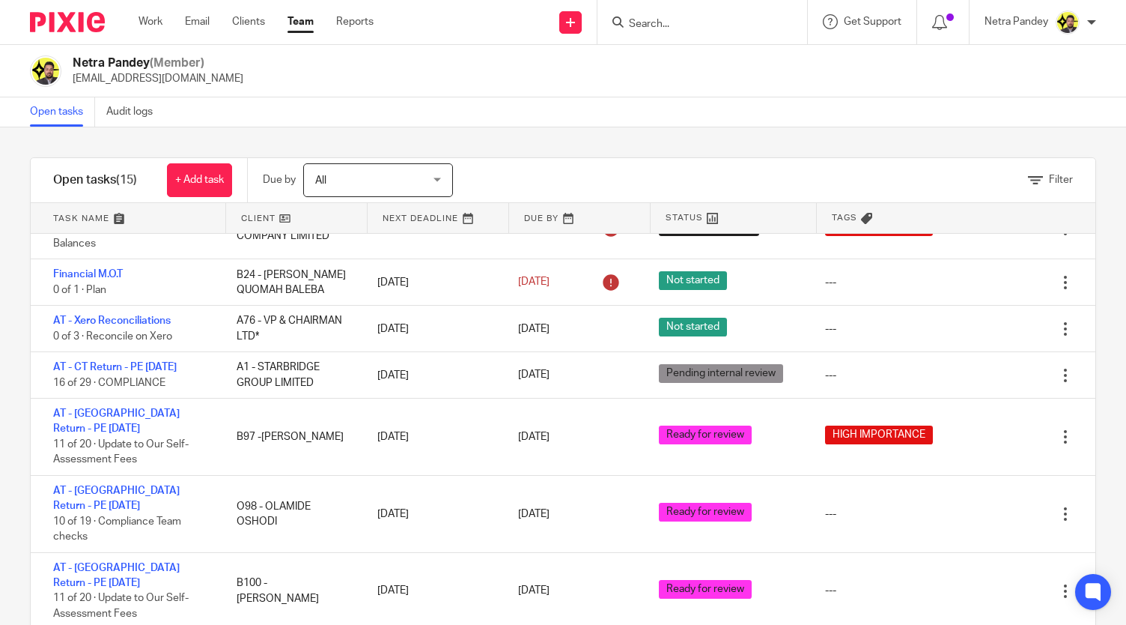
scroll to position [0, 0]
